Goal: Task Accomplishment & Management: Complete application form

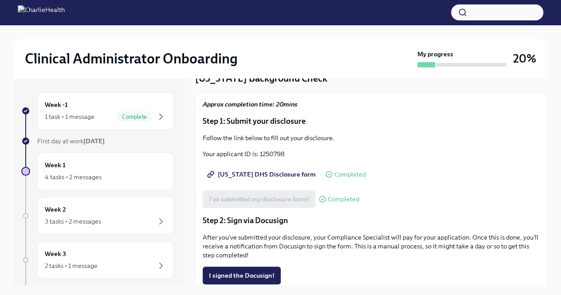
scroll to position [39, 0]
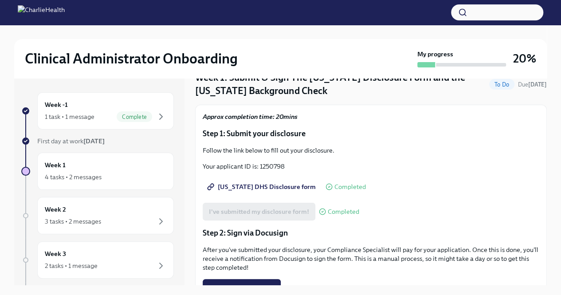
click at [264, 188] on span "[US_STATE] DHS Disclosure form" at bounding box center [262, 186] width 107 height 9
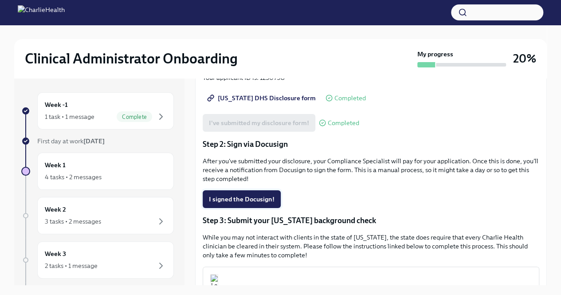
click at [262, 199] on span "I signed the Docusign!" at bounding box center [242, 199] width 66 height 9
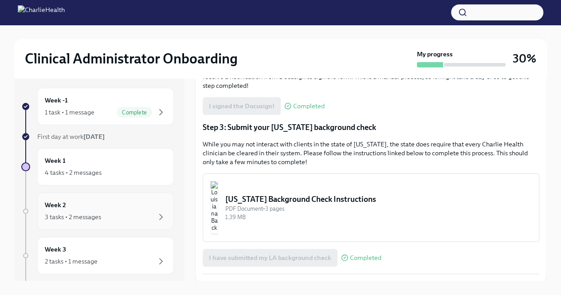
scroll to position [0, 0]
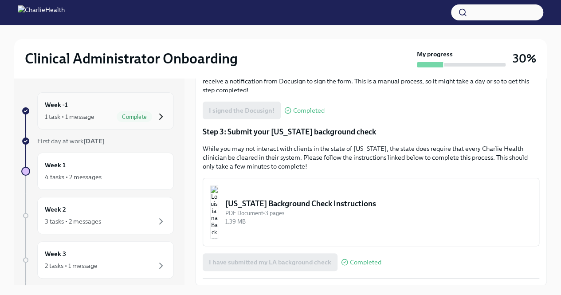
click at [157, 114] on icon "button" at bounding box center [161, 116] width 11 height 11
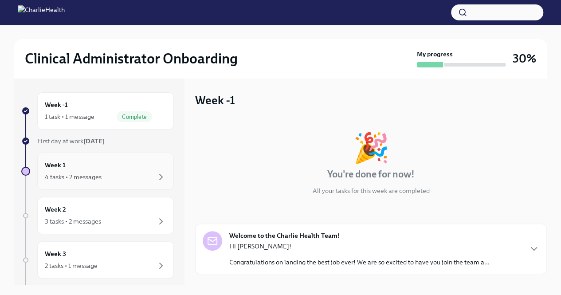
click at [99, 167] on div "Week 1 4 tasks • 2 messages" at bounding box center [106, 171] width 122 height 22
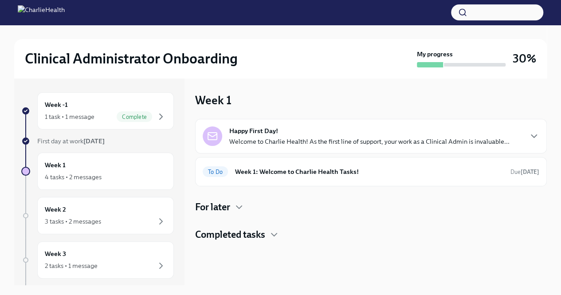
click at [534, 143] on div "Happy First Day! Welcome to Charlie Health! As the first line of support, your …" at bounding box center [371, 136] width 337 height 20
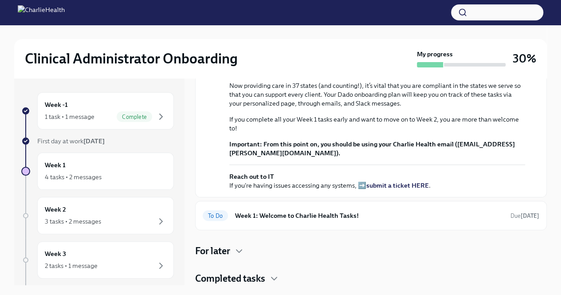
scroll to position [260, 0]
click at [244, 247] on icon "button" at bounding box center [239, 251] width 11 height 11
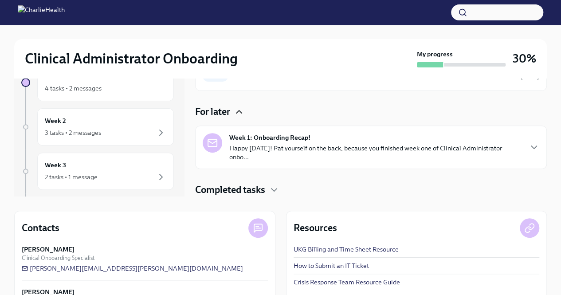
scroll to position [127, 0]
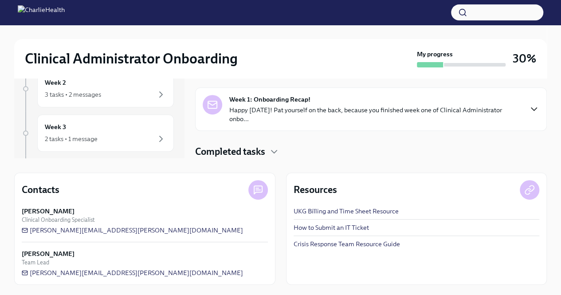
click at [529, 113] on icon "button" at bounding box center [534, 109] width 11 height 11
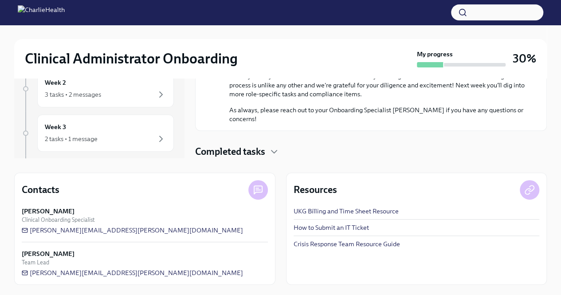
scroll to position [704, 0]
click at [277, 150] on icon "button" at bounding box center [273, 151] width 5 height 3
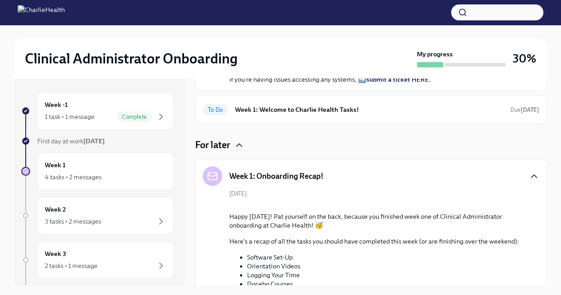
scroll to position [311, 0]
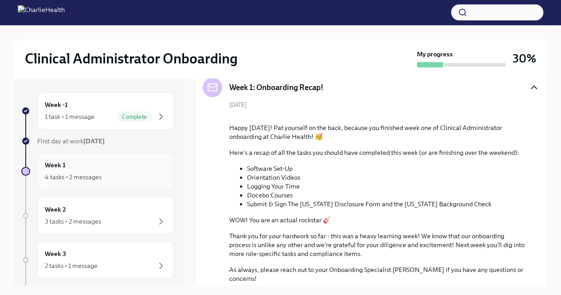
click at [110, 173] on div "4 tasks • 2 messages" at bounding box center [106, 177] width 122 height 11
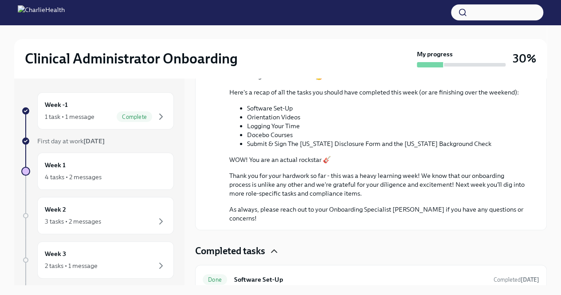
scroll to position [399, 0]
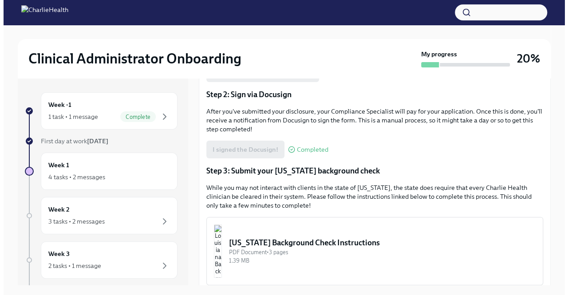
scroll to position [216, 0]
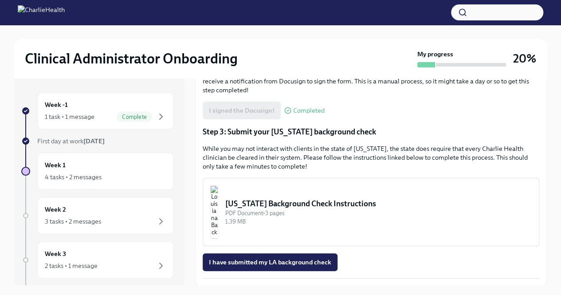
click at [218, 208] on img "button" at bounding box center [214, 211] width 8 height 53
